Goal: Task Accomplishment & Management: Complete application form

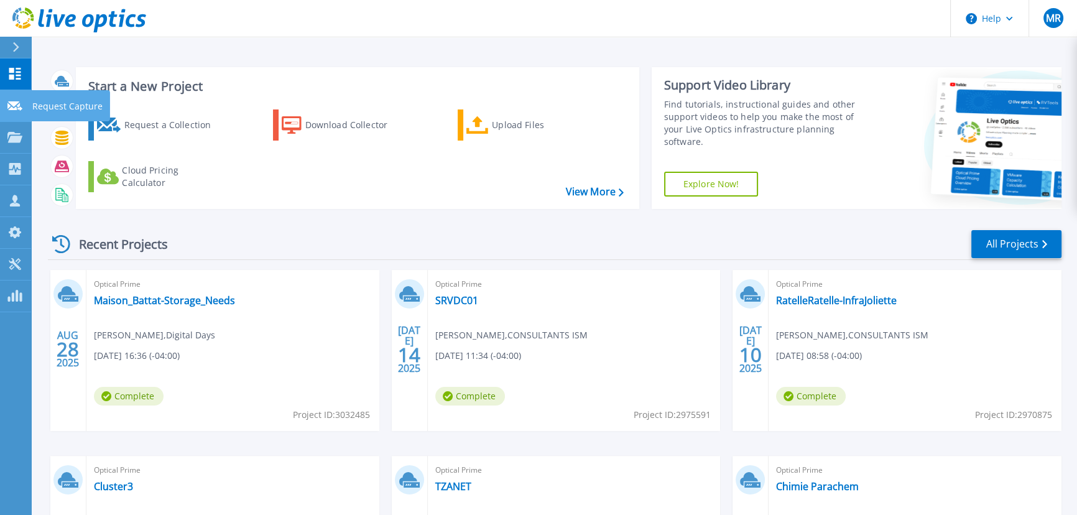
click at [34, 103] on p "Request Capture" at bounding box center [67, 106] width 70 height 32
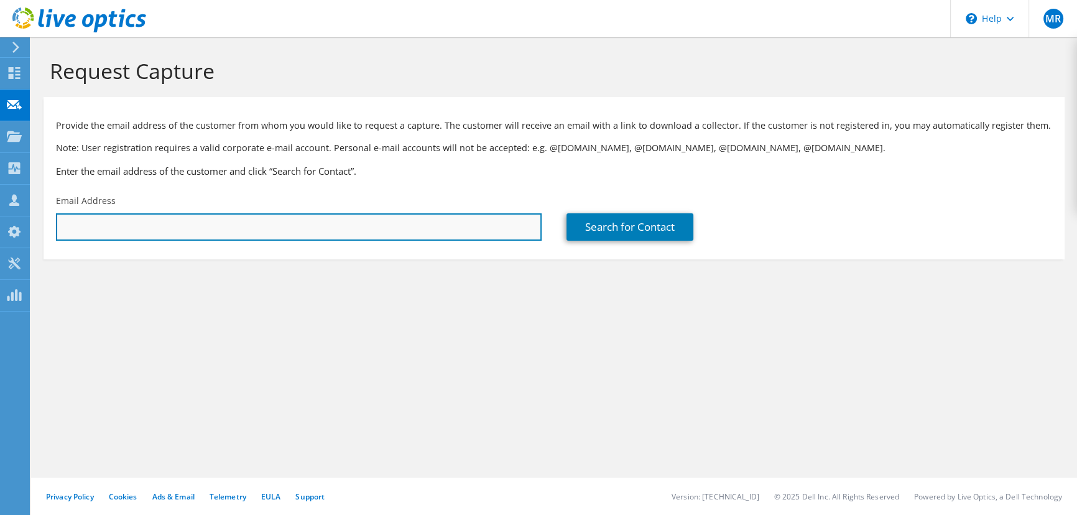
click at [243, 223] on input "text" at bounding box center [299, 226] width 486 height 27
paste input "[EMAIL_ADDRESS][DOMAIN_NAME]"
type input "vinay@zendra.ca"
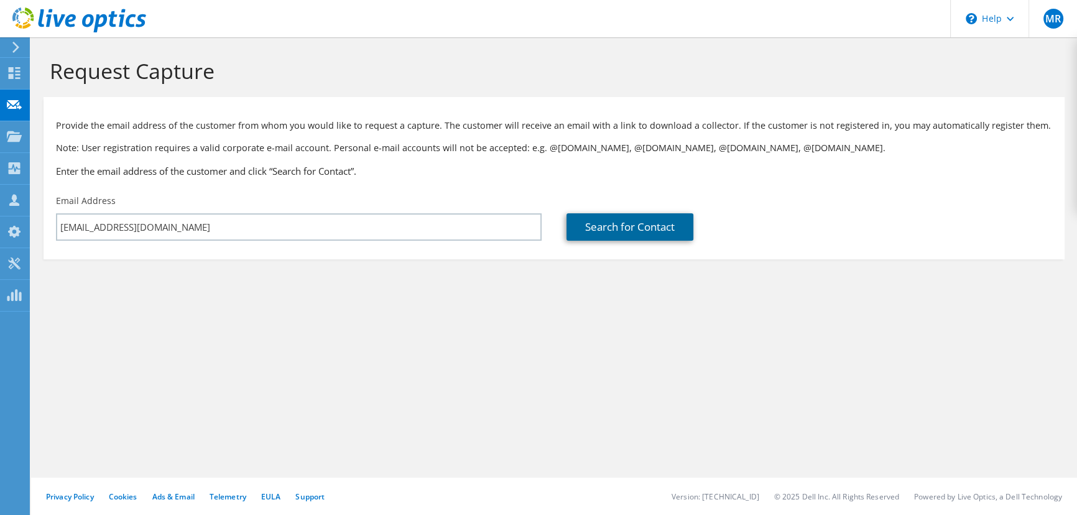
click at [621, 231] on link "Search for Contact" at bounding box center [629, 226] width 127 height 27
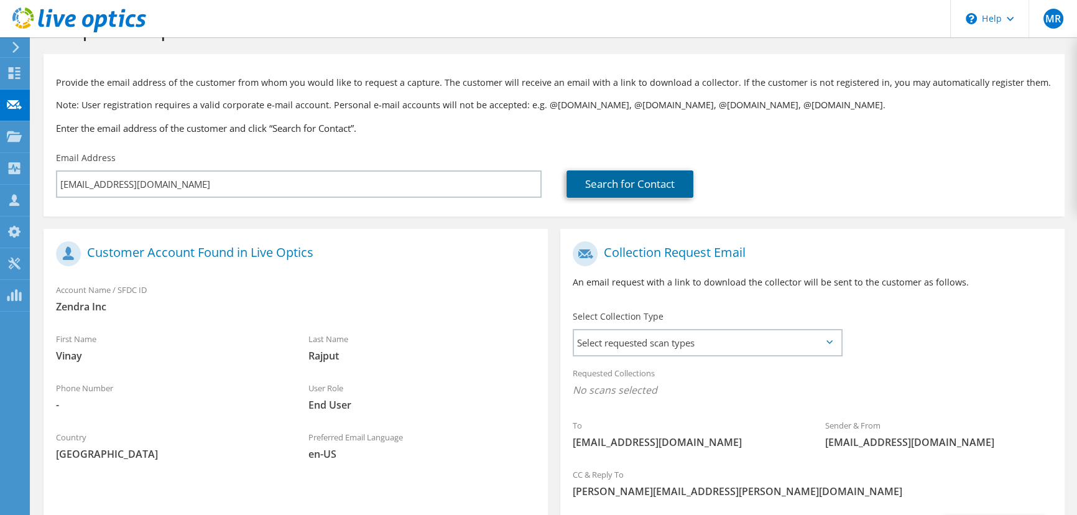
scroll to position [113, 0]
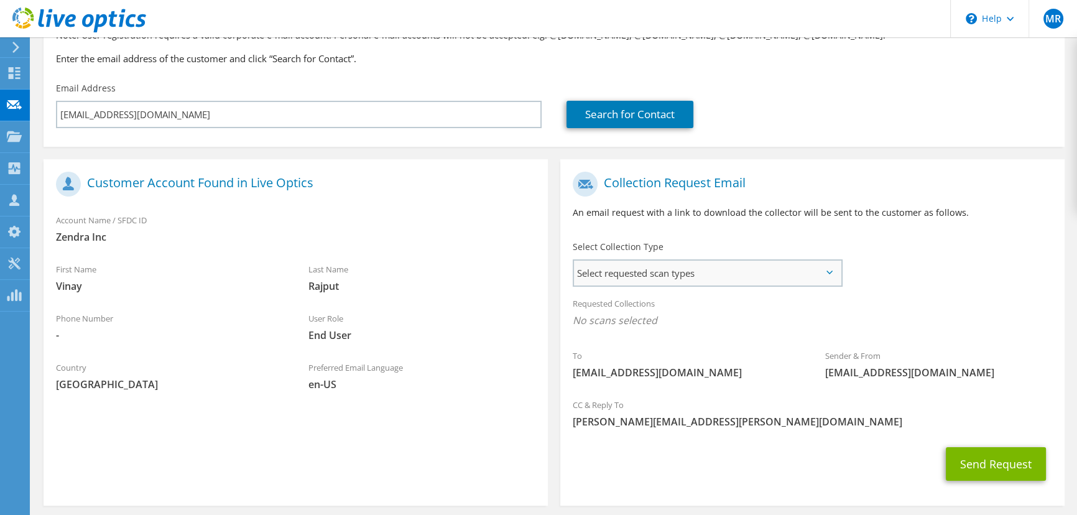
click at [652, 273] on span "Select requested scan types" at bounding box center [707, 273] width 267 height 25
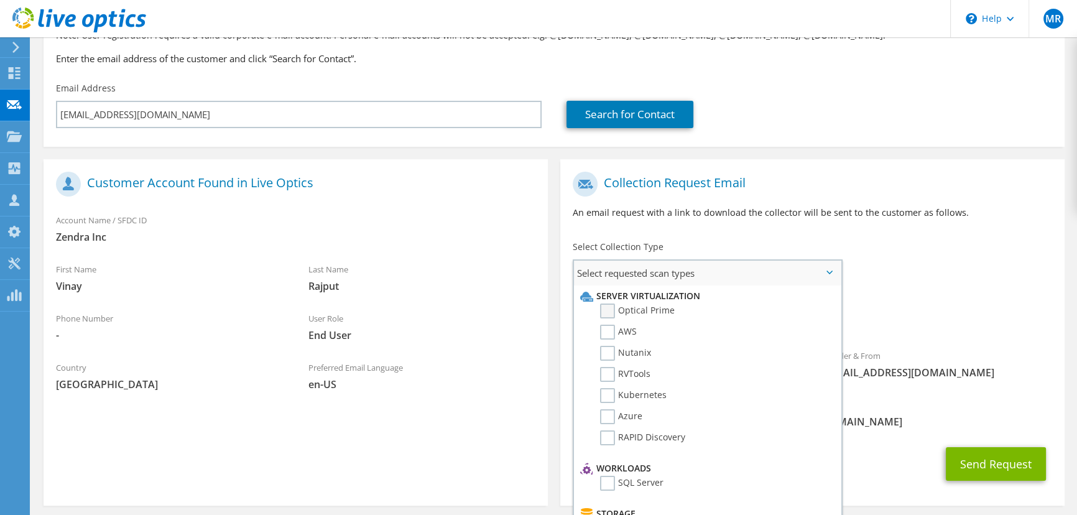
click at [605, 310] on label "Optical Prime" at bounding box center [637, 310] width 75 height 15
click at [0, 0] on input "Optical Prime" at bounding box center [0, 0] width 0 height 0
click at [956, 338] on div "Requested Collections No scans selected Optical Prime" at bounding box center [812, 315] width 504 height 50
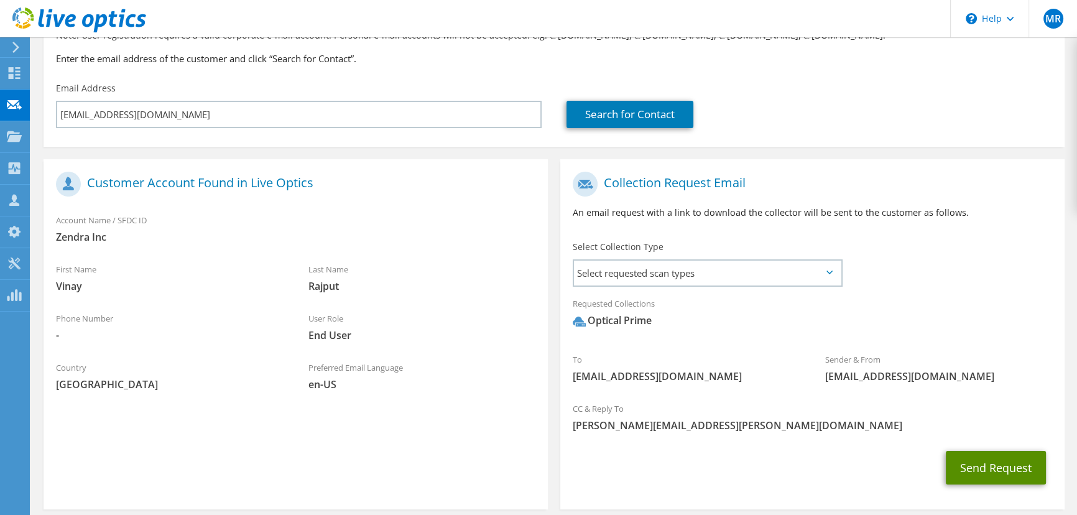
click at [987, 471] on button "Send Request" at bounding box center [996, 468] width 100 height 34
